Goal: Task Accomplishment & Management: Manage account settings

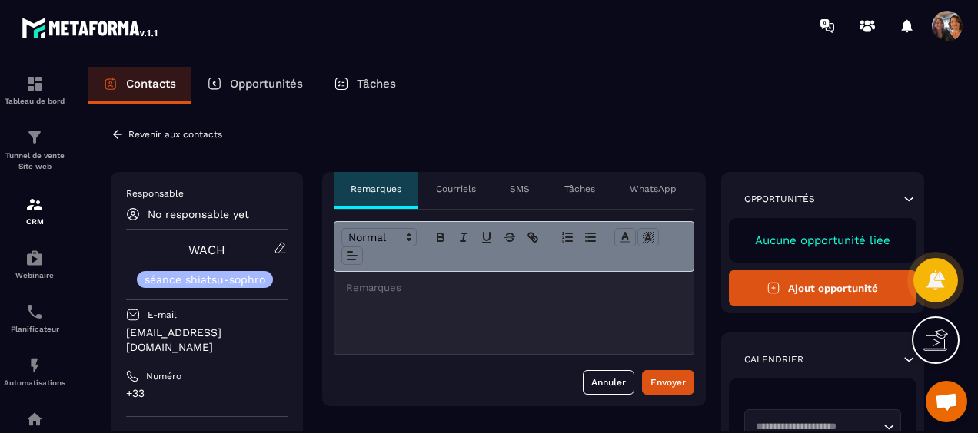
scroll to position [3312, 0]
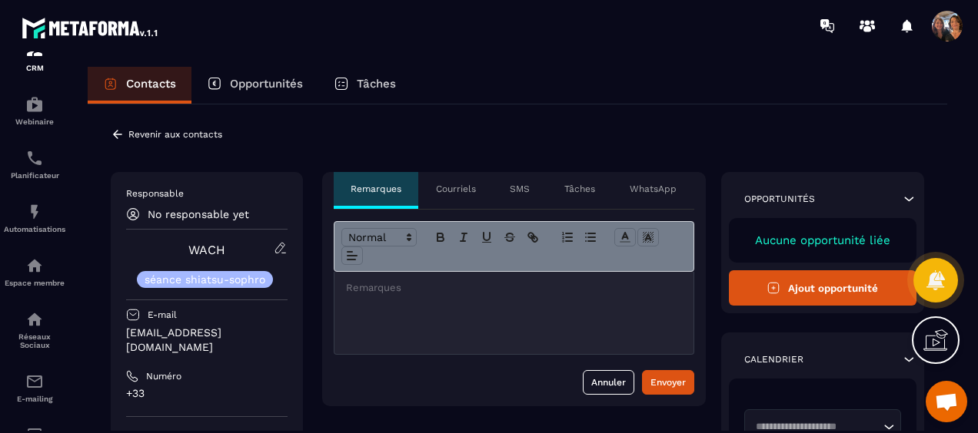
click at [119, 134] on icon at bounding box center [117, 134] width 9 height 8
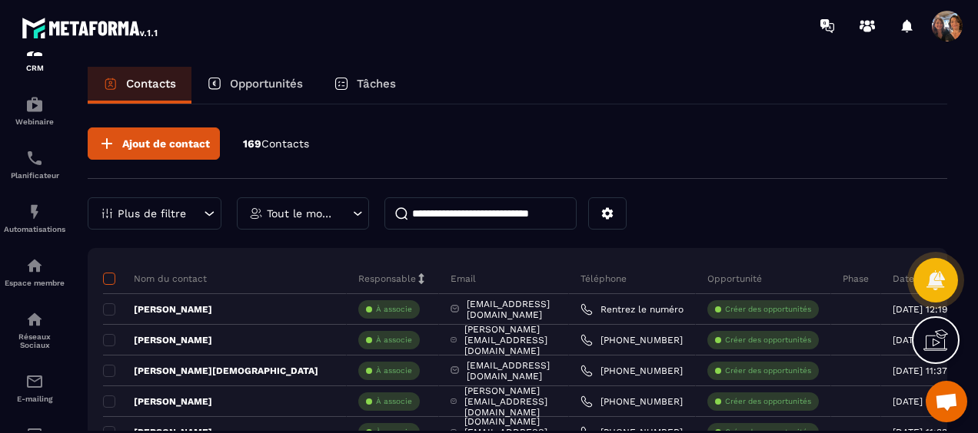
click at [114, 278] on span at bounding box center [109, 279] width 12 height 12
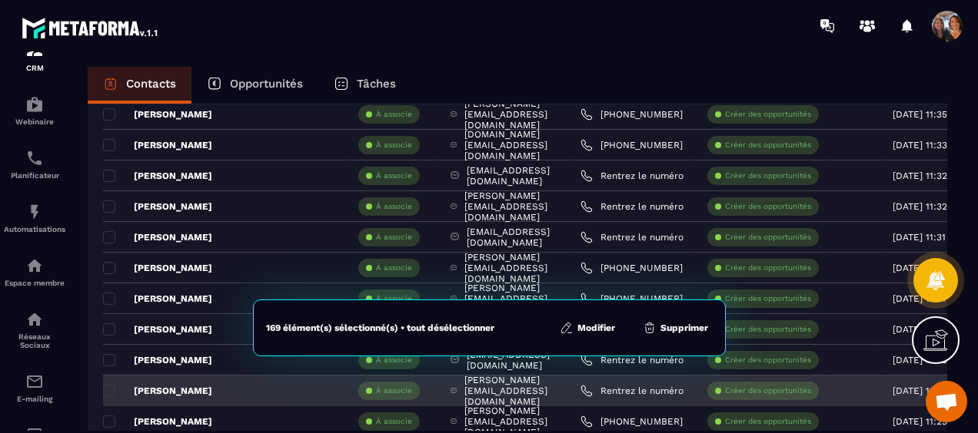
scroll to position [384, 0]
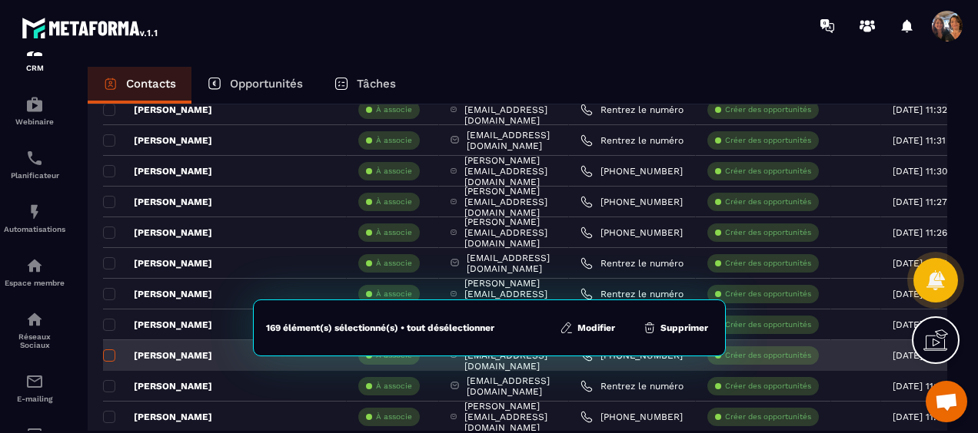
click at [111, 353] on span at bounding box center [109, 356] width 12 height 12
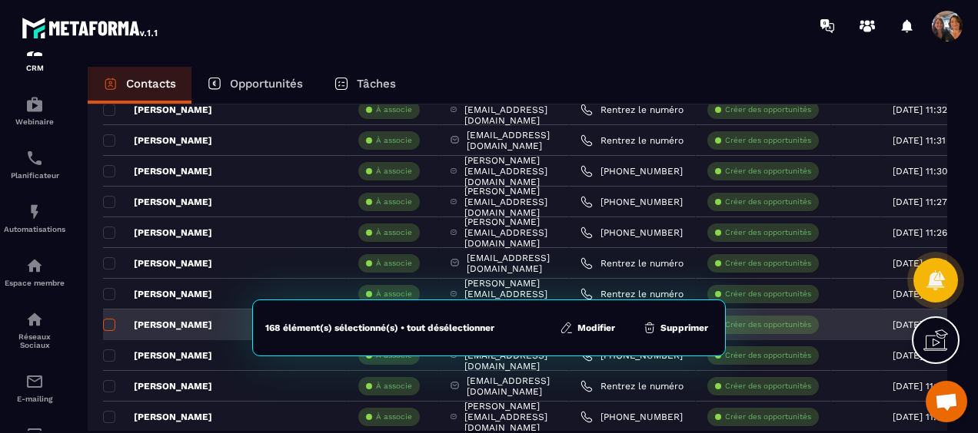
click at [108, 322] on span at bounding box center [109, 325] width 12 height 12
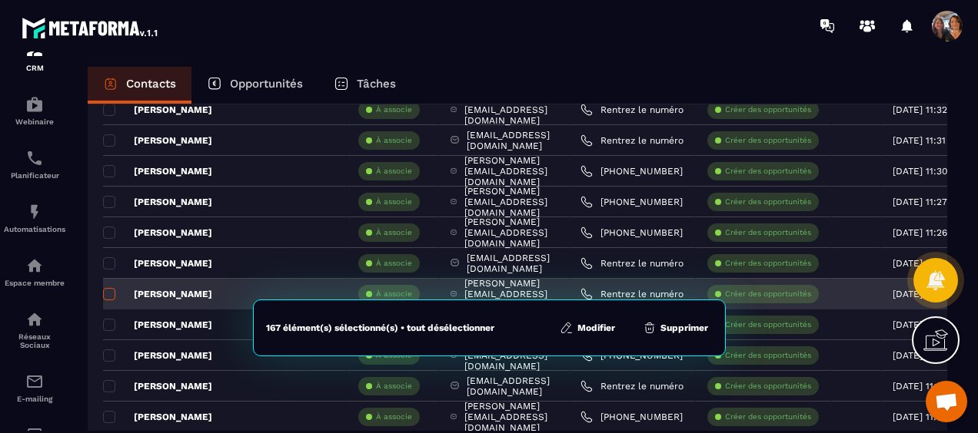
click at [109, 290] on span at bounding box center [109, 294] width 12 height 12
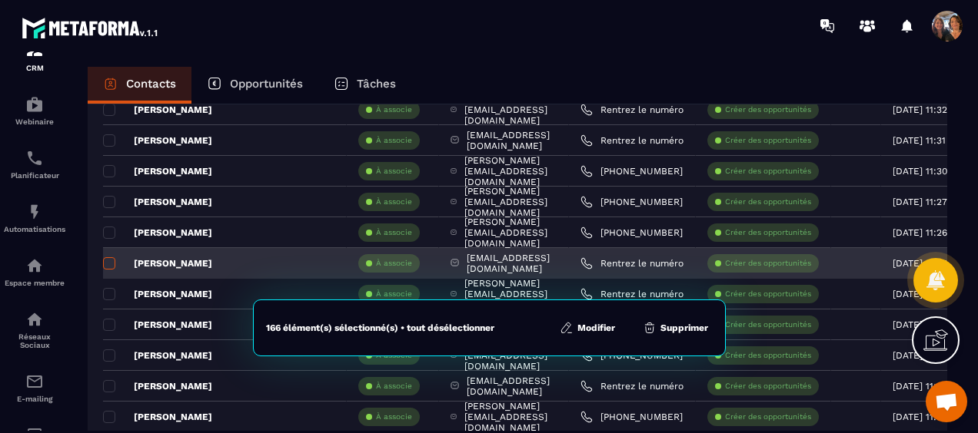
click at [108, 261] on span at bounding box center [109, 263] width 12 height 12
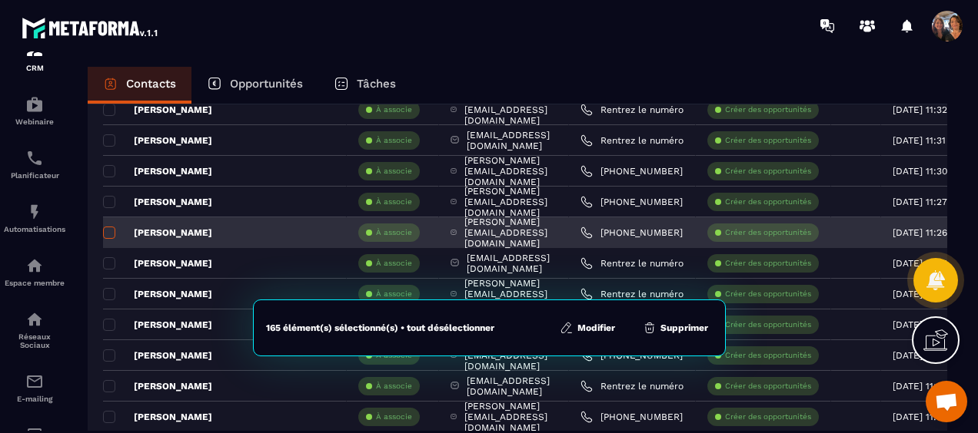
click at [108, 232] on span at bounding box center [109, 233] width 12 height 12
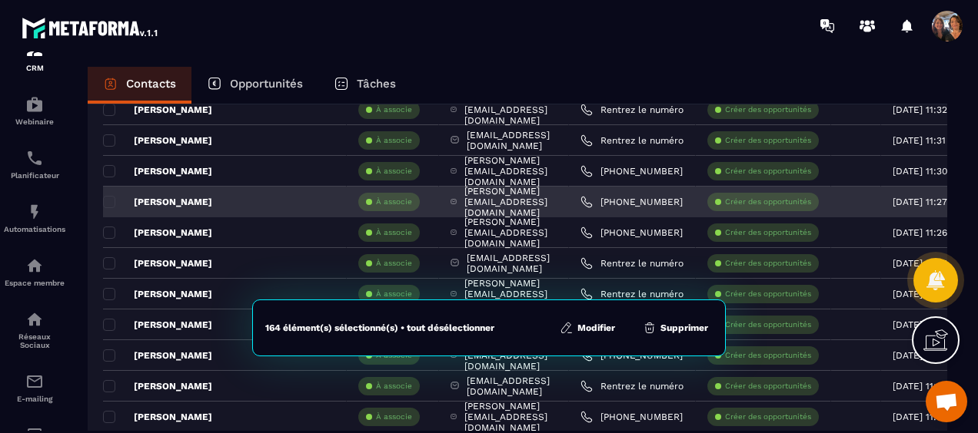
click at [109, 194] on div "[PERSON_NAME]" at bounding box center [225, 202] width 244 height 31
